Goal: Transaction & Acquisition: Book appointment/travel/reservation

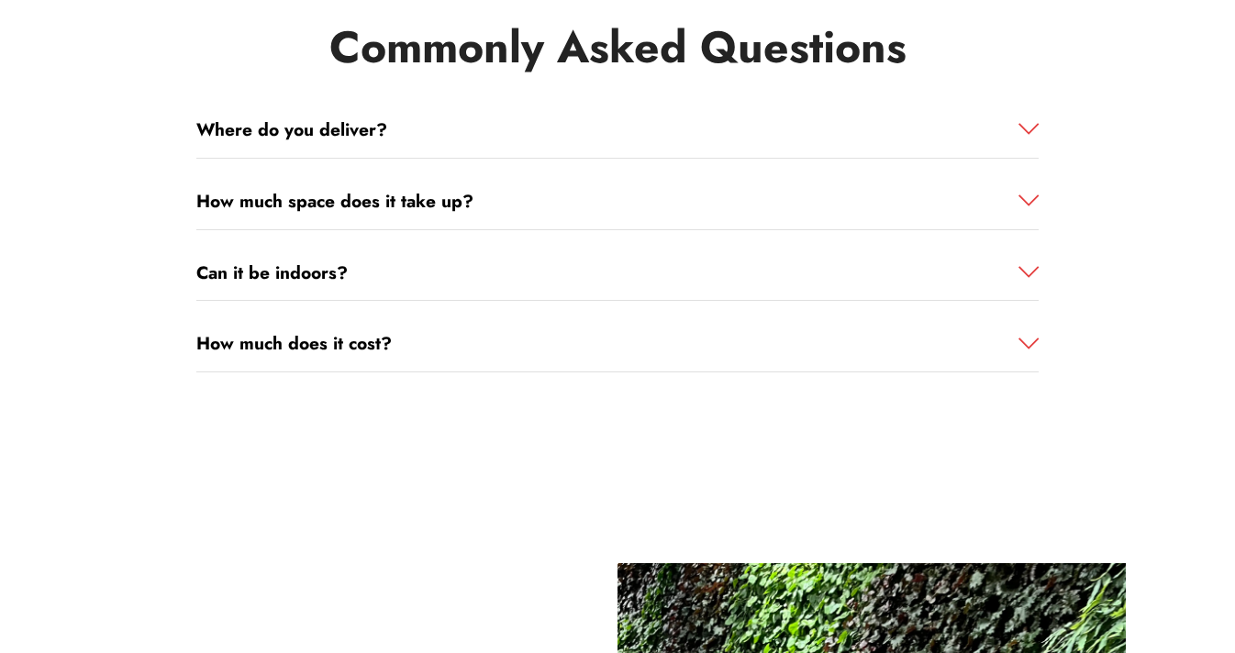
scroll to position [2242, 0]
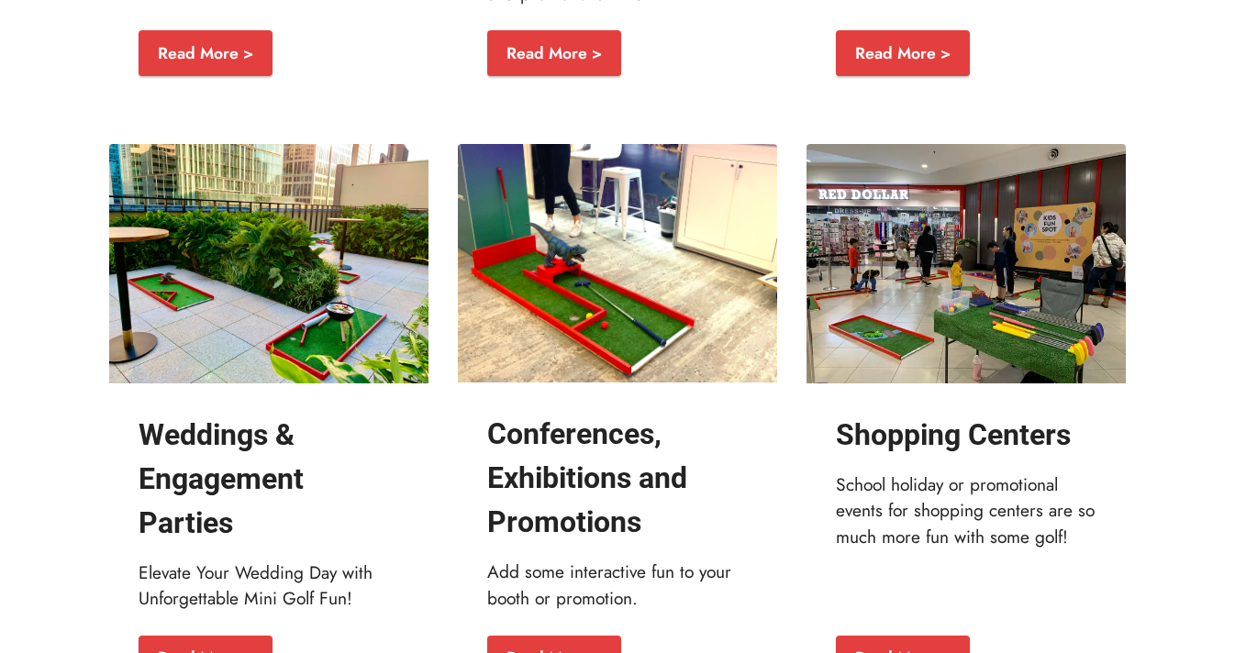
scroll to position [2830, 0]
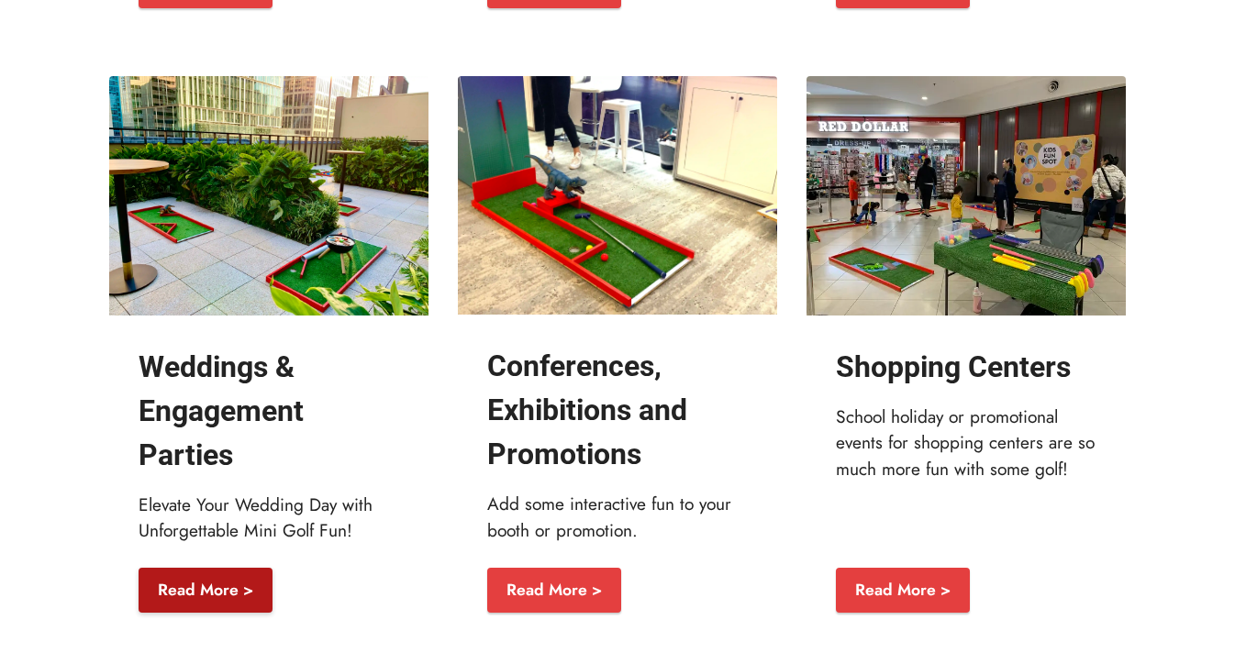
click at [212, 586] on link "Read More >" at bounding box center [206, 591] width 134 height 46
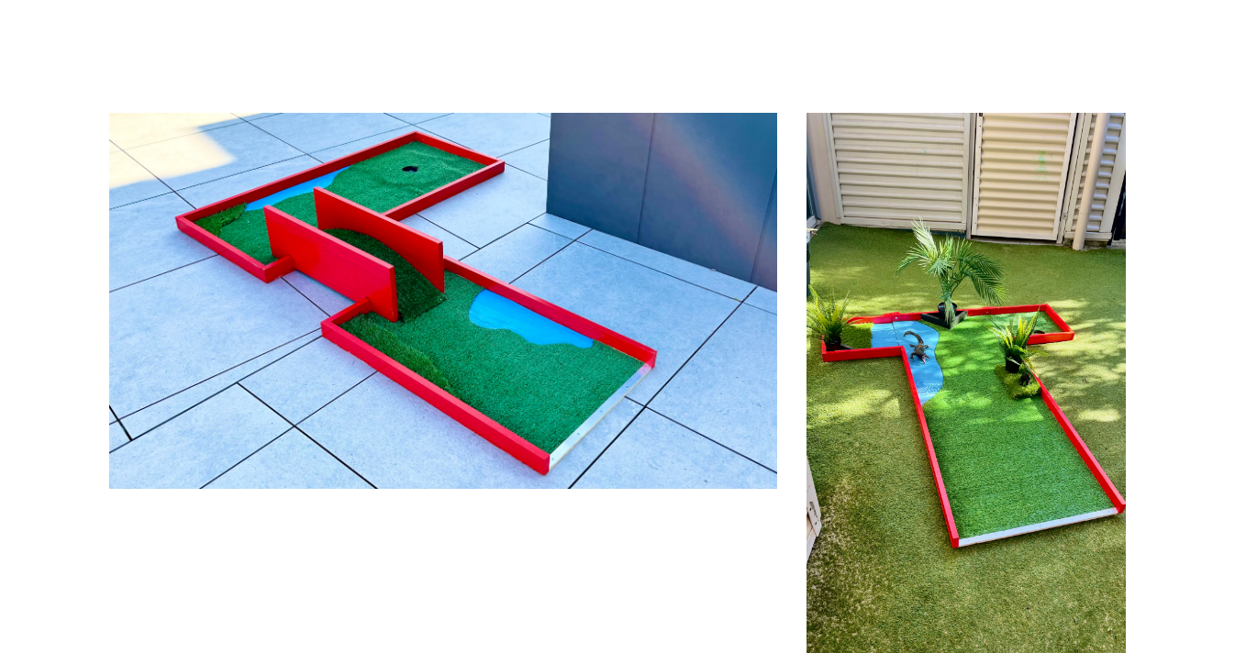
scroll to position [307, 0]
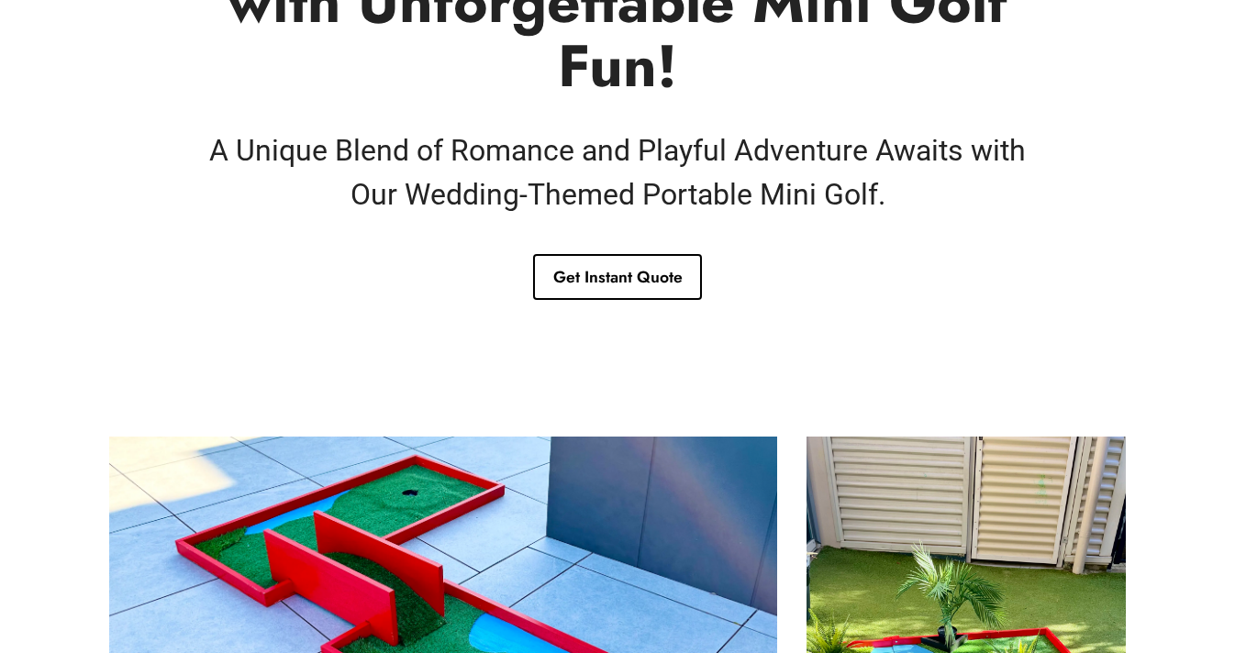
click at [595, 272] on link "Get Instant Quote" at bounding box center [617, 277] width 168 height 46
